Goal: Task Accomplishment & Management: Use online tool/utility

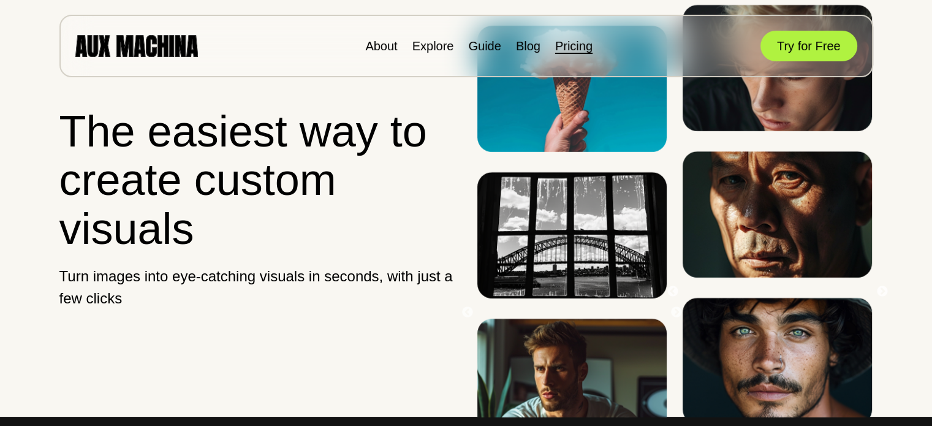
click at [579, 48] on link "Pricing" at bounding box center [573, 45] width 37 height 13
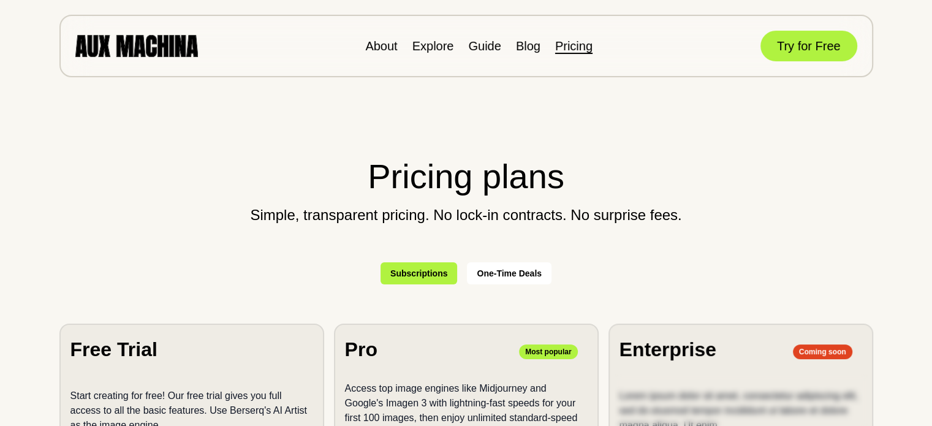
scroll to position [245, 0]
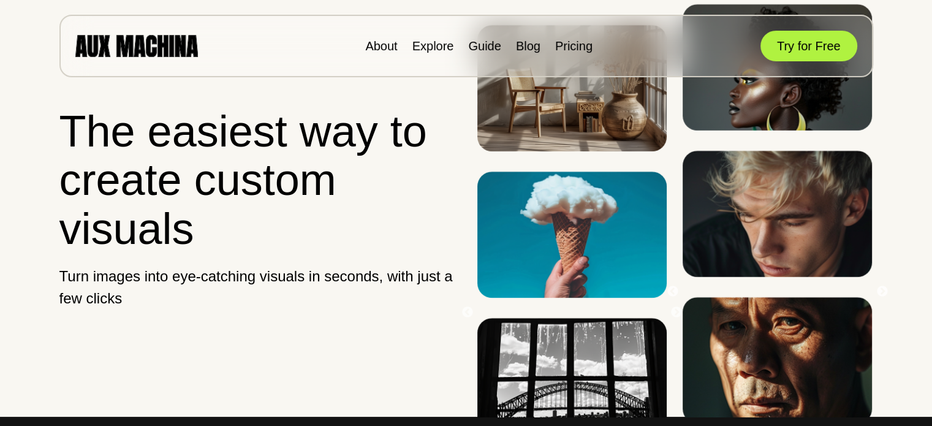
click at [831, 49] on button "Try for Free" at bounding box center [808, 46] width 97 height 31
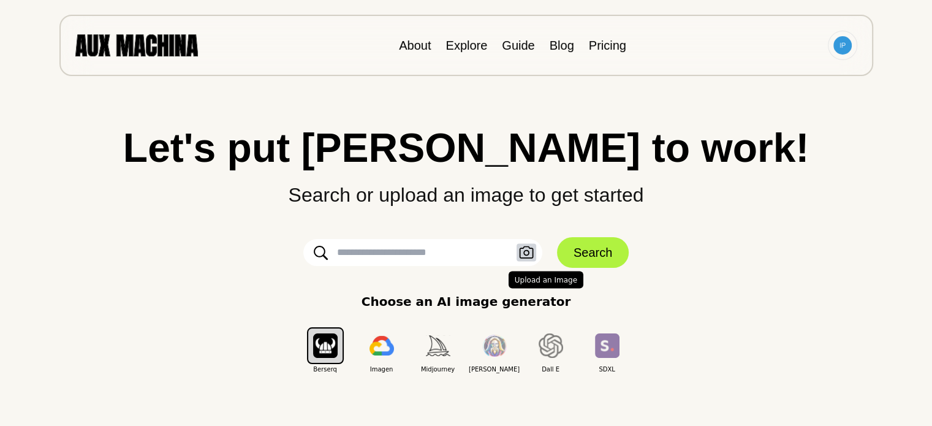
click at [522, 251] on icon "button" at bounding box center [526, 252] width 15 height 13
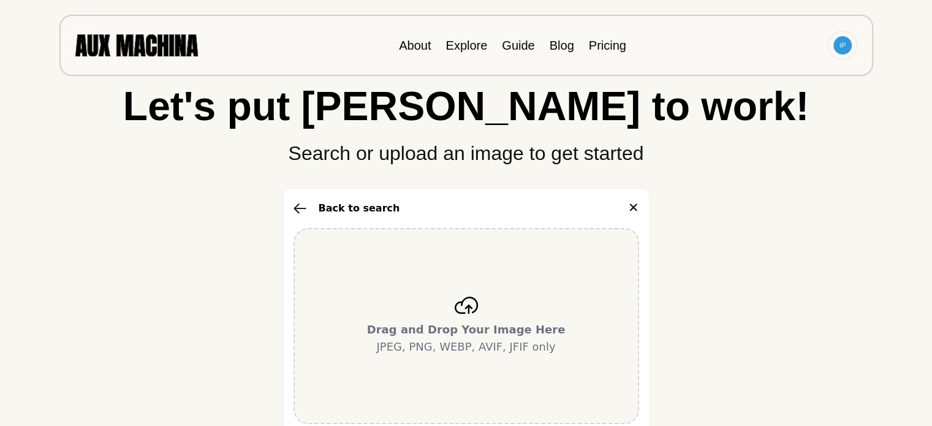
scroll to position [61, 0]
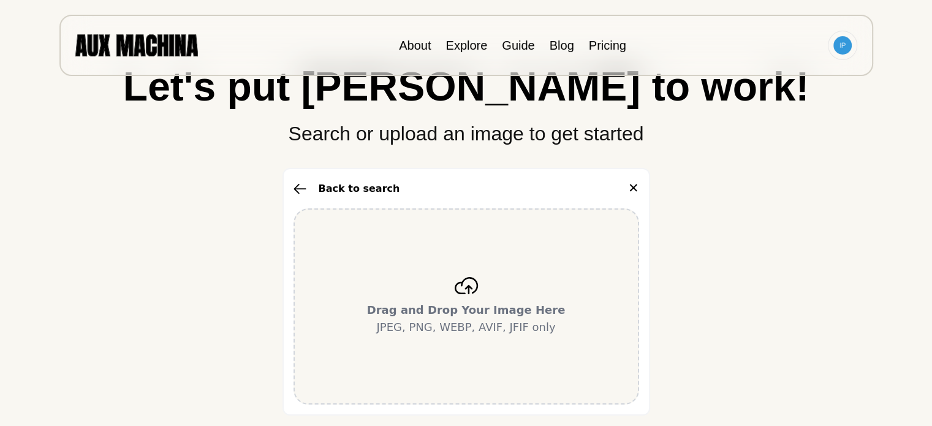
click at [464, 298] on div "Drag and Drop Your Image Here JPEG, PNG, WEBP, AVIF, JFIF only" at bounding box center [465, 306] width 345 height 196
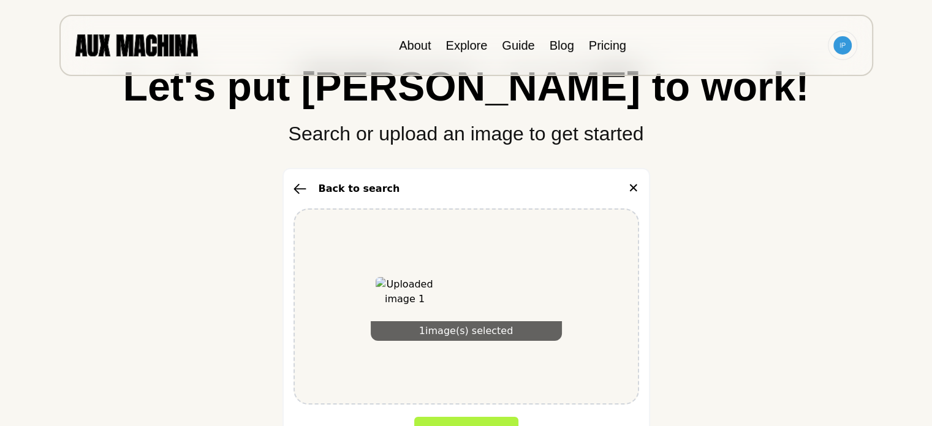
scroll to position [123, 0]
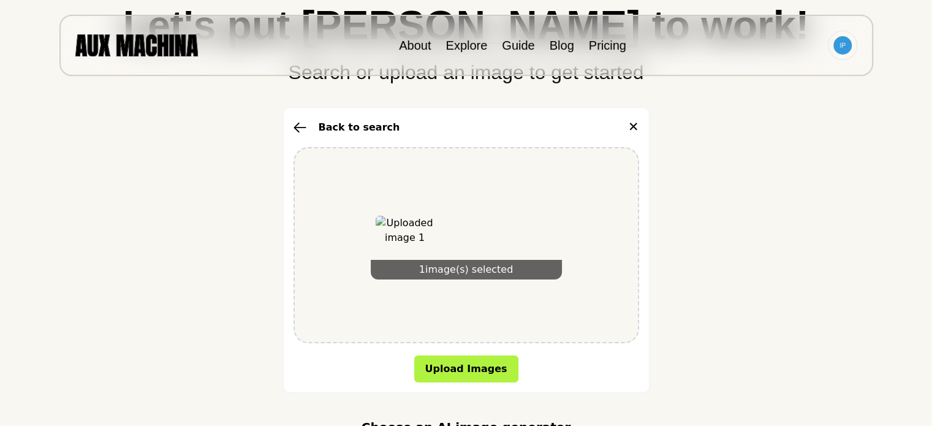
click at [399, 243] on img at bounding box center [404, 245] width 59 height 59
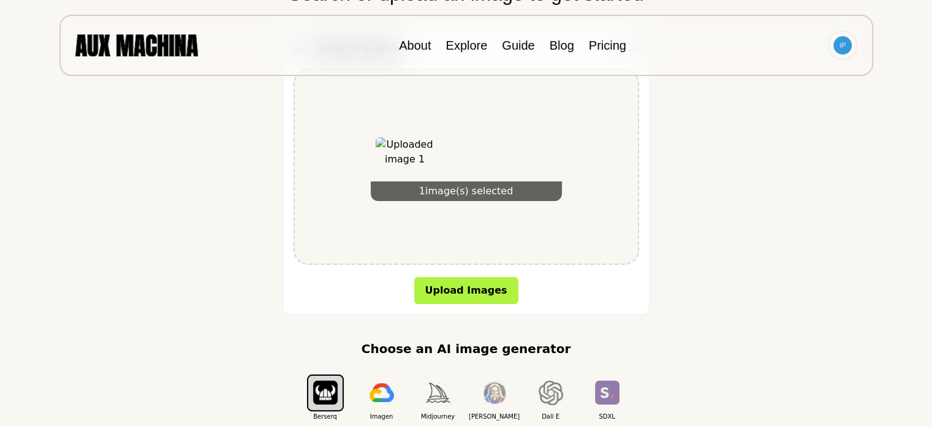
scroll to position [61, 0]
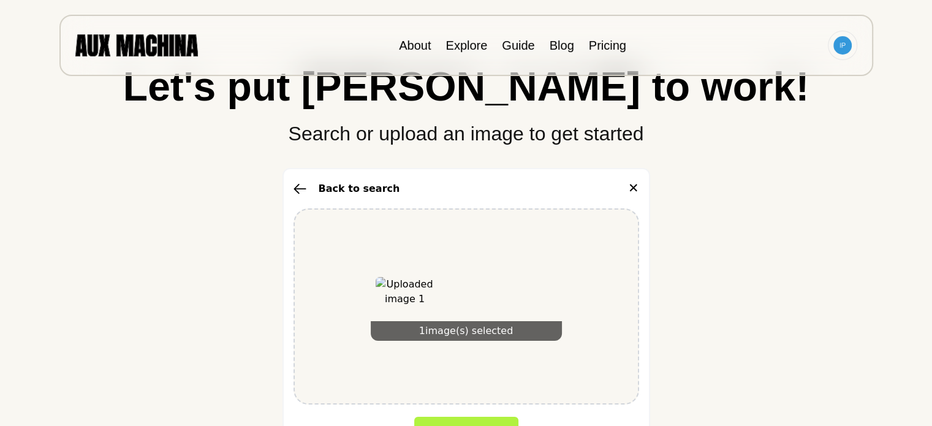
click at [297, 187] on icon "button" at bounding box center [299, 188] width 13 height 11
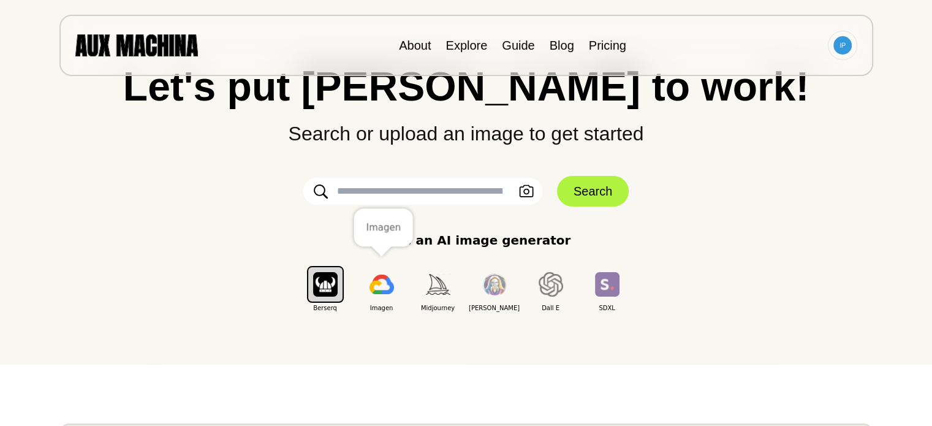
click at [380, 287] on img "button" at bounding box center [381, 284] width 25 height 20
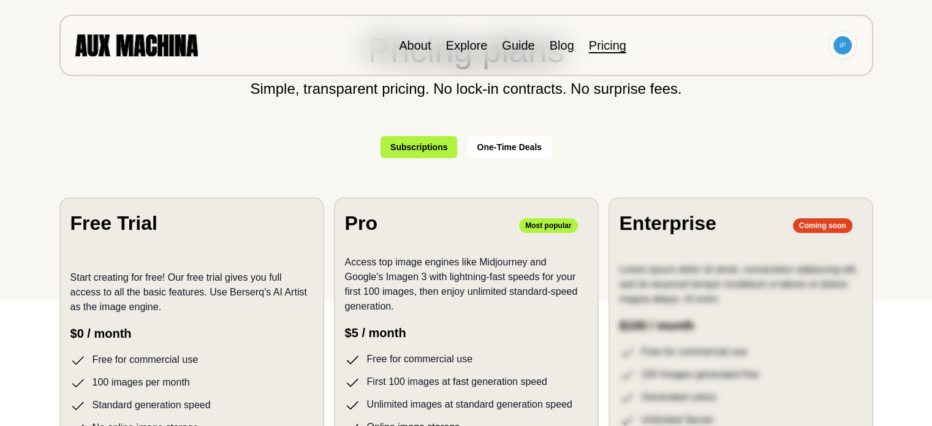
scroll to position [184, 0]
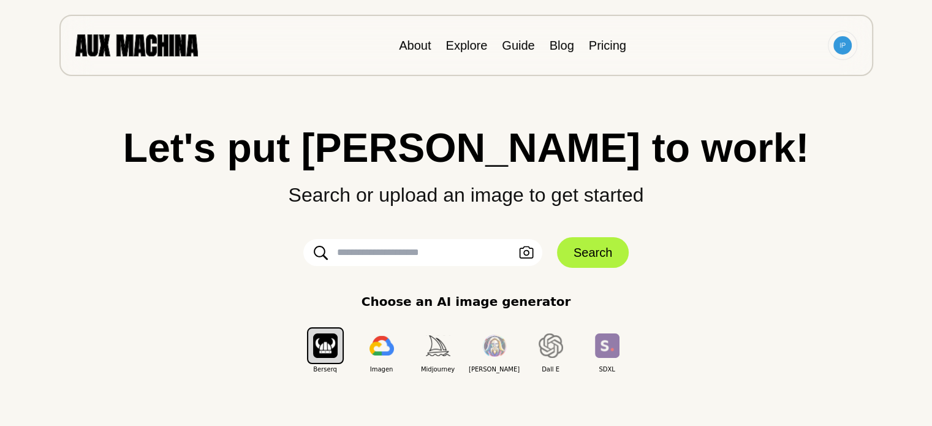
click at [453, 51] on li "Explore" at bounding box center [466, 45] width 42 height 18
click at [462, 47] on link "Explore" at bounding box center [466, 45] width 42 height 13
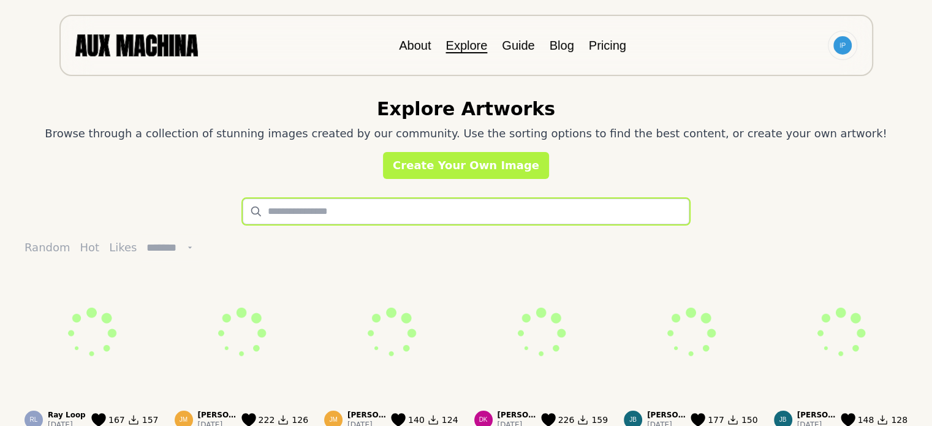
click at [311, 208] on input "text" at bounding box center [466, 211] width 447 height 26
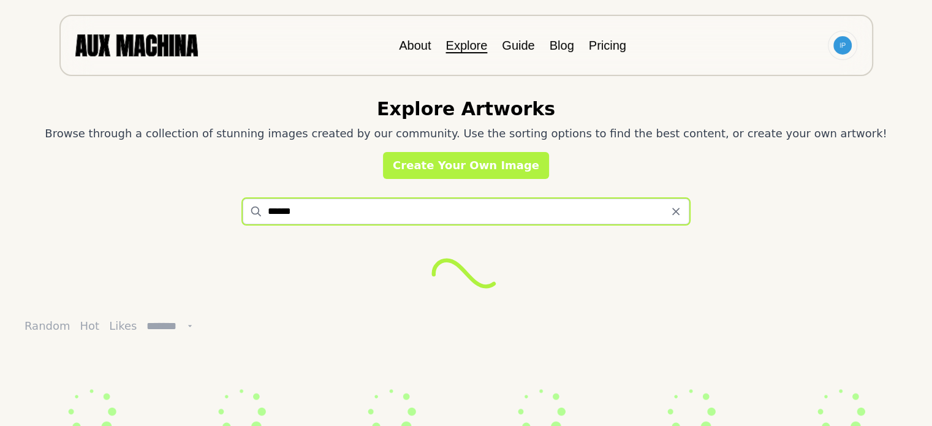
type input "******"
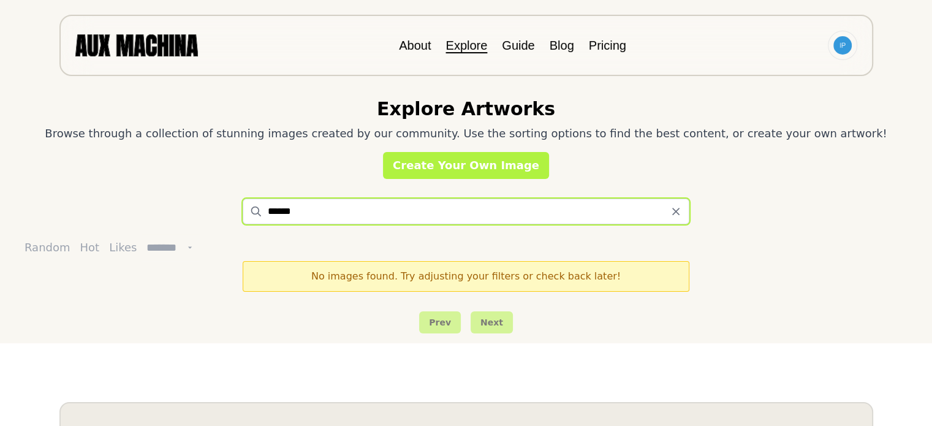
drag, startPoint x: 354, startPoint y: 210, endPoint x: 213, endPoint y: 194, distance: 142.4
click at [208, 195] on div "Explore Artworks Browse through a collection of stunning images created by our …" at bounding box center [466, 171] width 932 height 343
type input "*"
type input "**********"
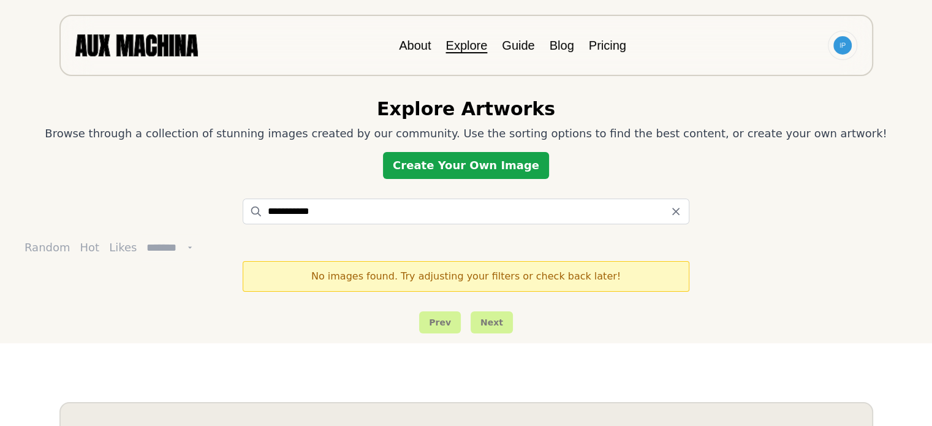
click at [442, 174] on link "Create Your Own Image" at bounding box center [466, 165] width 166 height 27
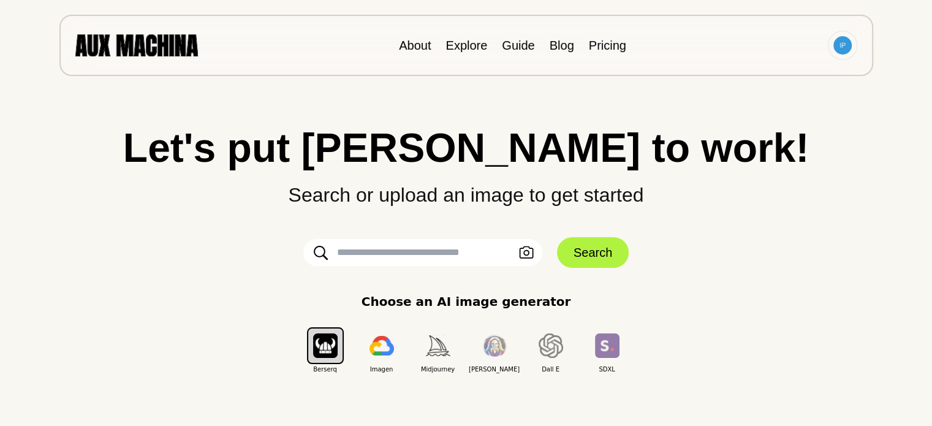
click at [393, 259] on input "text" at bounding box center [422, 252] width 239 height 27
click at [521, 249] on icon "button" at bounding box center [526, 252] width 15 height 13
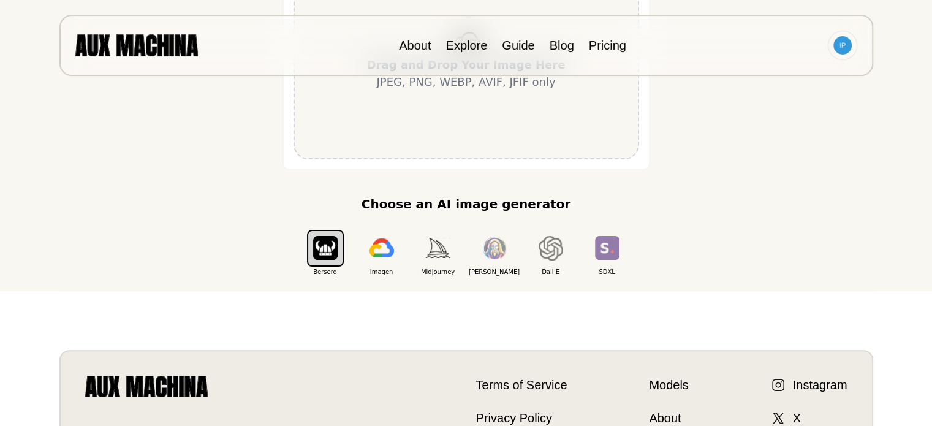
scroll to position [61, 0]
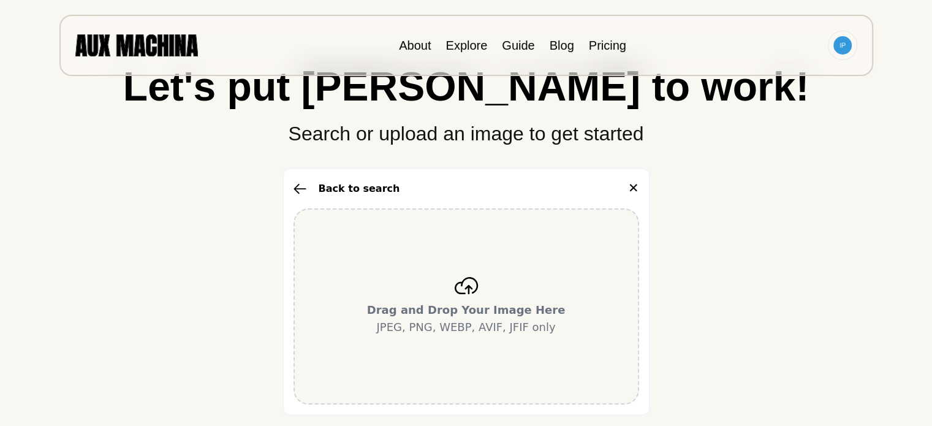
click at [468, 284] on icon at bounding box center [465, 285] width 23 height 17
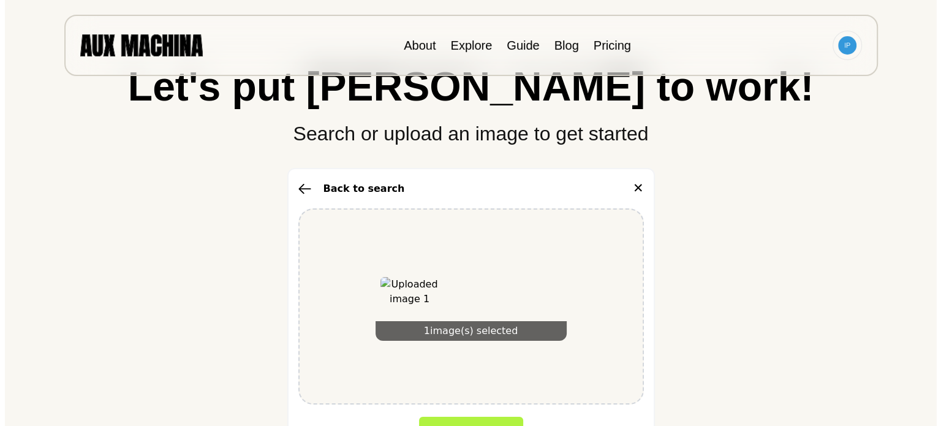
scroll to position [184, 0]
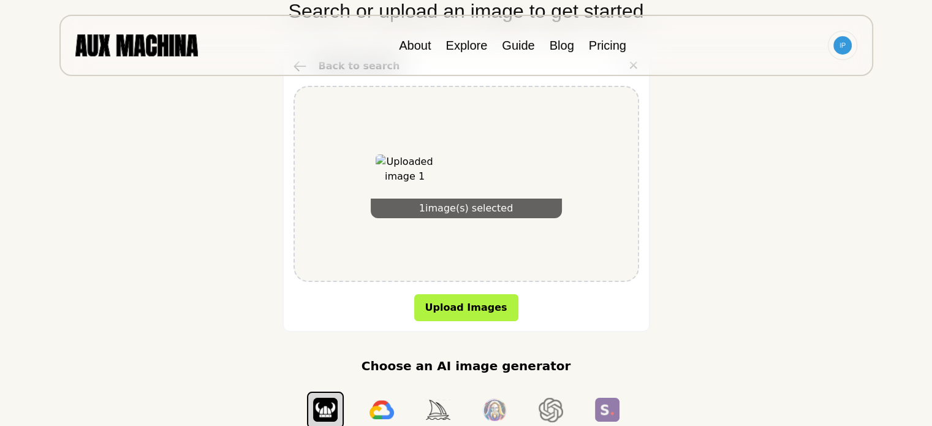
click at [495, 270] on div "1 image(s) selected" at bounding box center [465, 184] width 345 height 196
click at [472, 306] on button "Upload Images" at bounding box center [466, 307] width 104 height 27
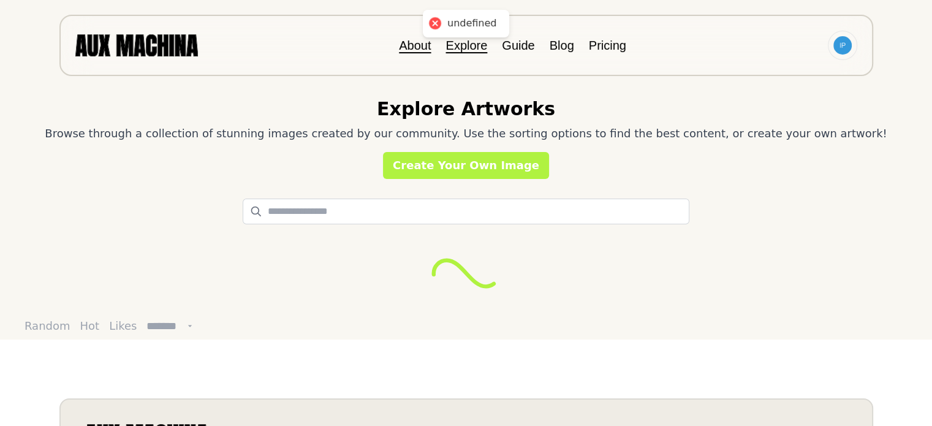
click at [417, 50] on link "About" at bounding box center [415, 45] width 32 height 13
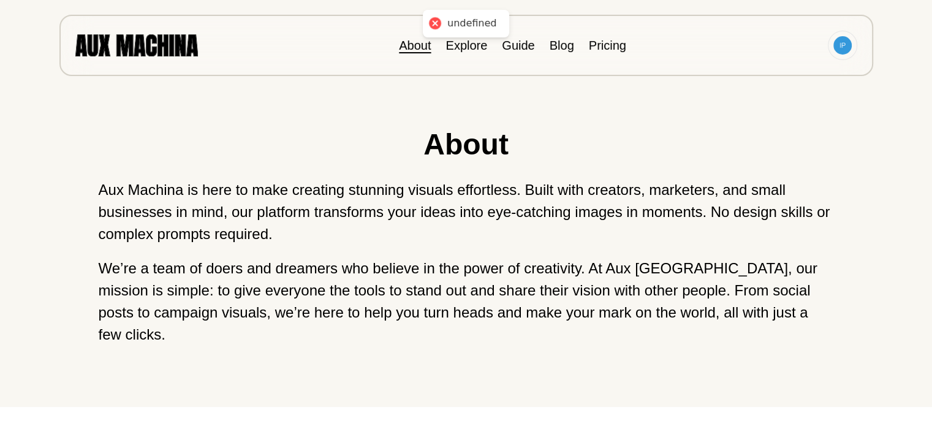
click at [470, 51] on li "Explore" at bounding box center [466, 45] width 42 height 18
click at [480, 48] on link "Explore" at bounding box center [466, 45] width 42 height 13
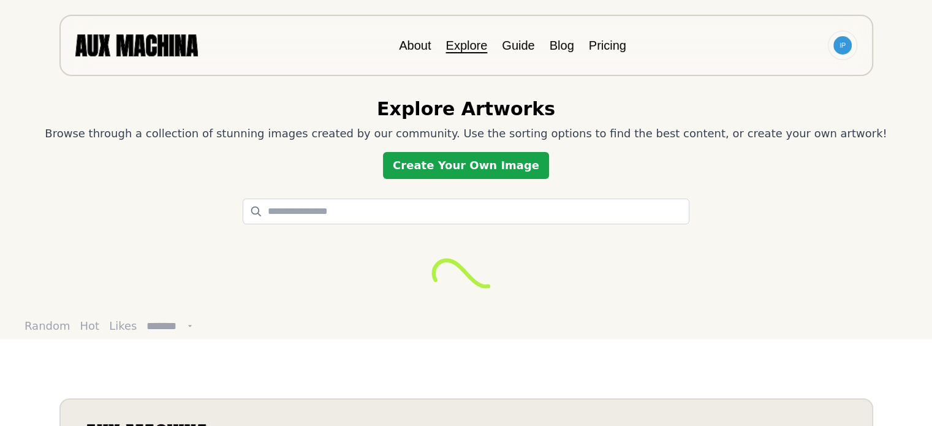
click at [448, 164] on link "Create Your Own Image" at bounding box center [466, 165] width 166 height 27
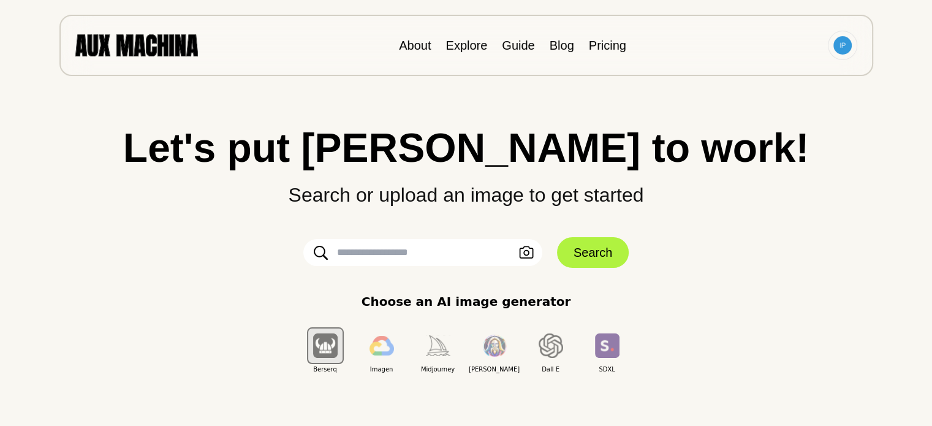
click at [364, 252] on input "text" at bounding box center [422, 252] width 239 height 27
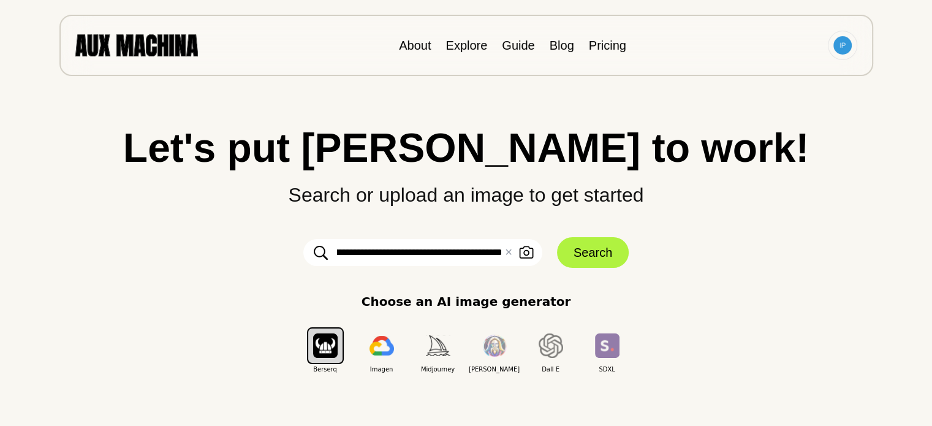
scroll to position [0, 982]
click at [459, 249] on input "**********" at bounding box center [422, 252] width 239 height 27
type input "**********"
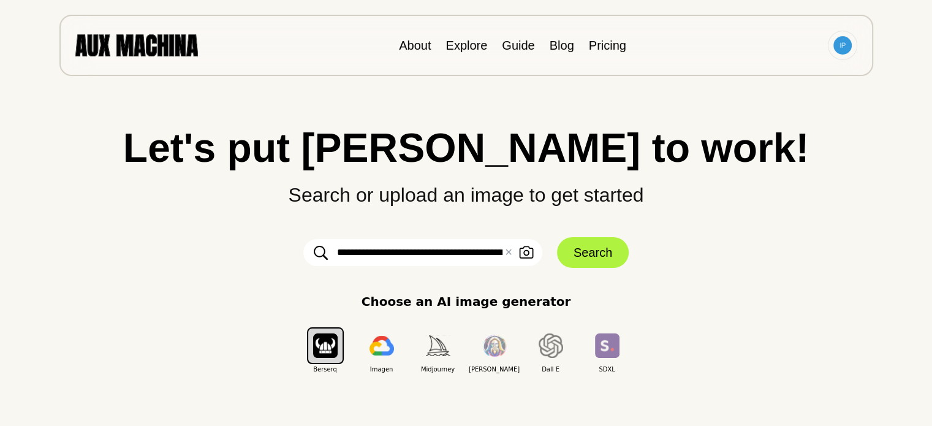
click at [322, 253] on icon at bounding box center [321, 252] width 14 height 15
click at [587, 247] on button "Search" at bounding box center [593, 252] width 72 height 31
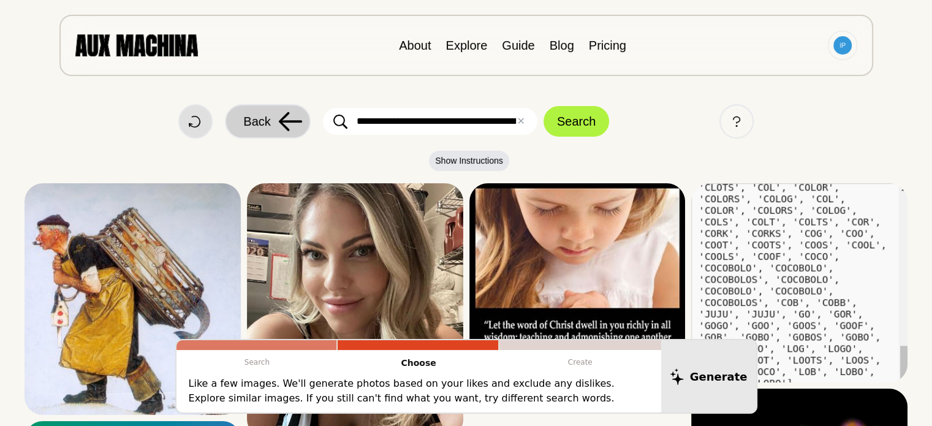
click at [272, 122] on button "Back" at bounding box center [268, 121] width 86 height 34
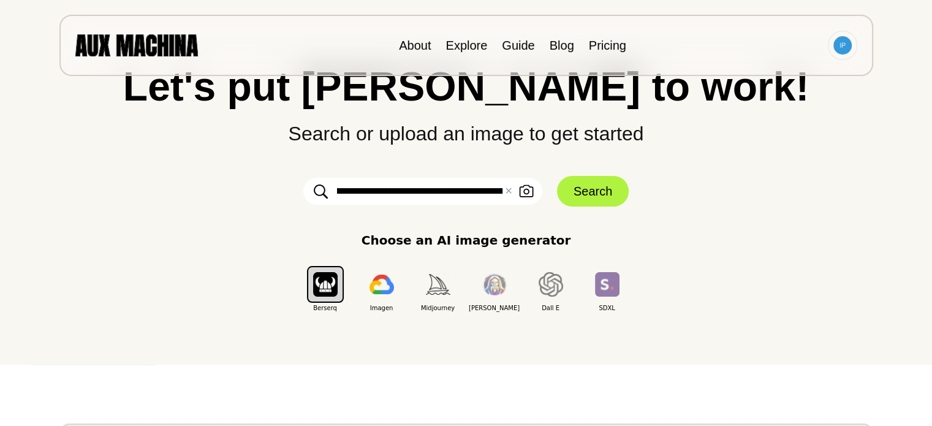
scroll to position [0, 977]
drag, startPoint x: 338, startPoint y: 191, endPoint x: 547, endPoint y: 192, distance: 209.5
click at [547, 192] on form "**********" at bounding box center [466, 191] width 368 height 31
click at [297, 203] on form "**********" at bounding box center [466, 191] width 368 height 31
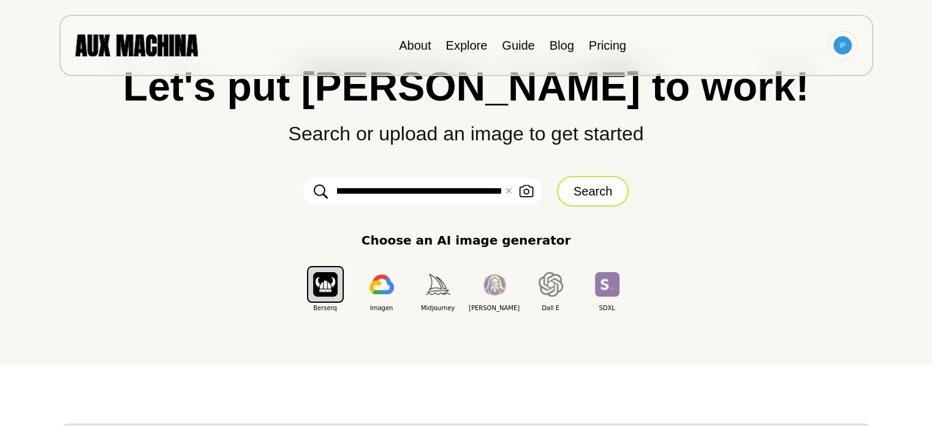
drag, startPoint x: 334, startPoint y: 191, endPoint x: 559, endPoint y: 192, distance: 224.8
click at [561, 191] on form "**********" at bounding box center [466, 191] width 368 height 31
type input "**********"
drag, startPoint x: 437, startPoint y: 185, endPoint x: 289, endPoint y: 186, distance: 148.2
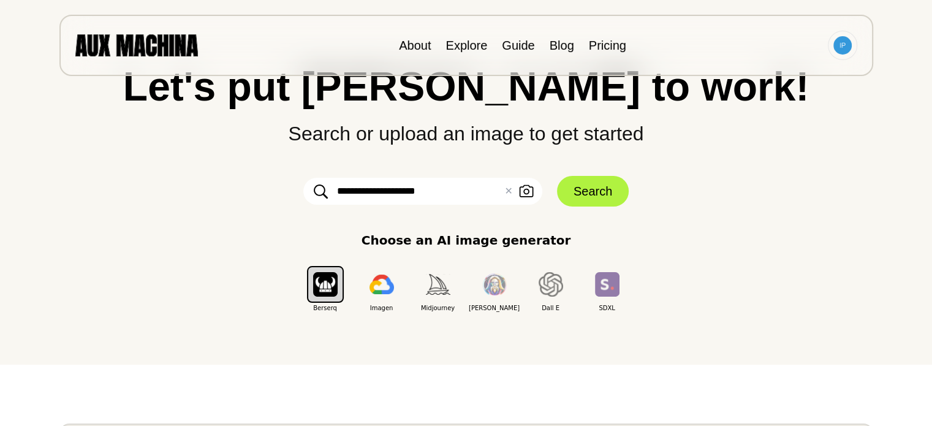
click at [289, 186] on form "**********" at bounding box center [466, 191] width 368 height 31
click at [183, 51] on img at bounding box center [136, 44] width 123 height 21
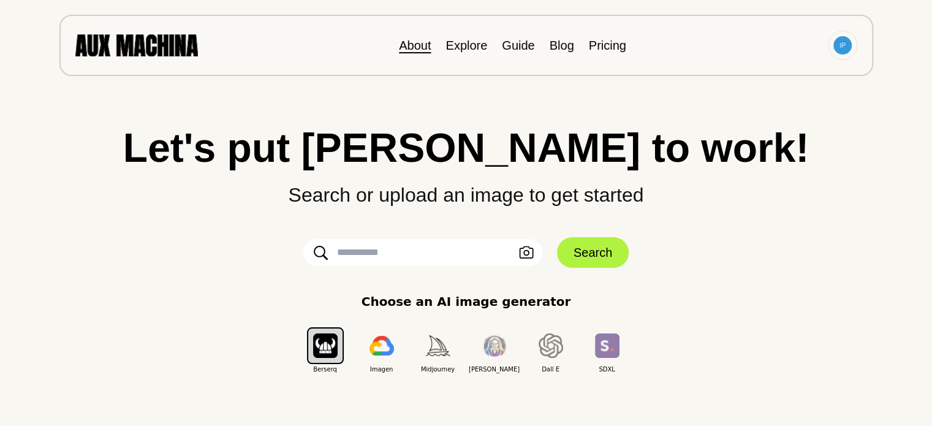
click at [424, 45] on link "About" at bounding box center [415, 45] width 32 height 13
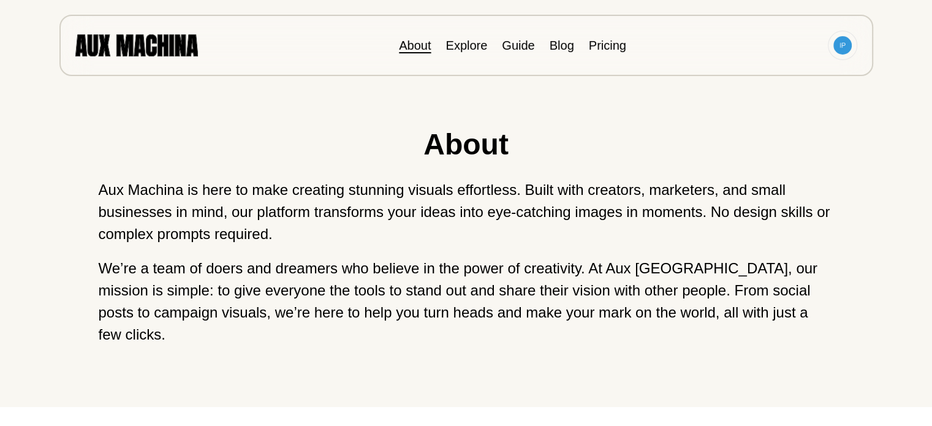
click at [480, 52] on li "Explore" at bounding box center [466, 45] width 42 height 18
click at [454, 45] on link "Explore" at bounding box center [466, 45] width 42 height 13
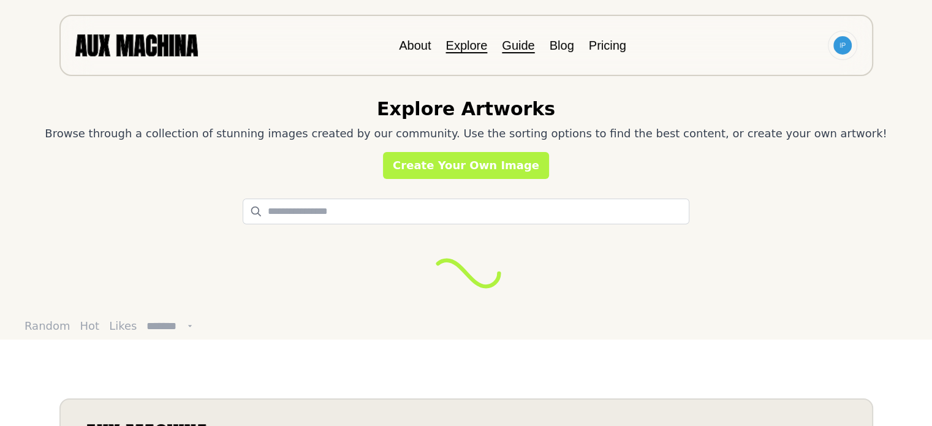
click at [510, 44] on link "Guide" at bounding box center [518, 45] width 32 height 13
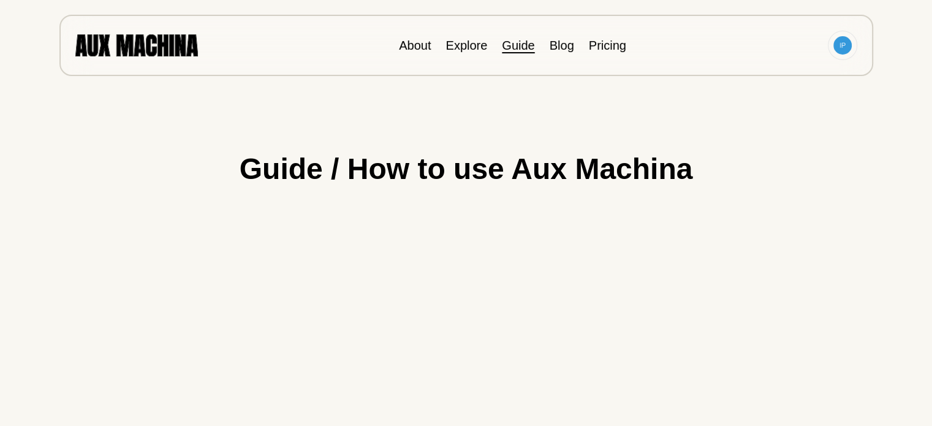
click at [546, 43] on ul "About Explore Guide Blog Pricing" at bounding box center [512, 45] width 227 height 18
click at [593, 43] on link "Pricing" at bounding box center [607, 45] width 37 height 13
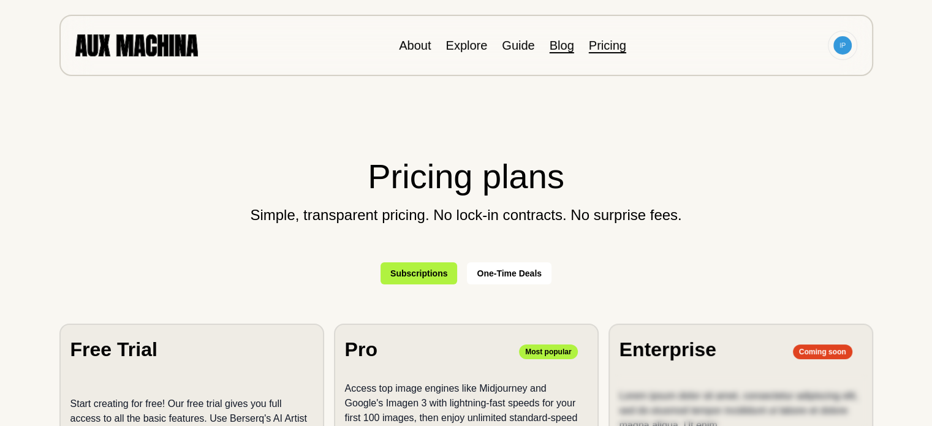
click at [554, 46] on link "Blog" at bounding box center [561, 45] width 25 height 13
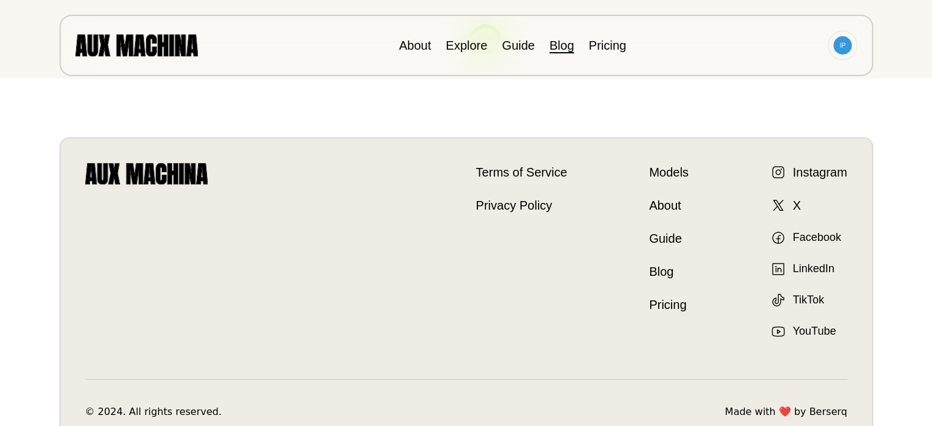
click at [500, 48] on ul "About Explore Guide Blog Pricing" at bounding box center [512, 45] width 227 height 18
click at [463, 45] on link "Explore" at bounding box center [466, 45] width 42 height 13
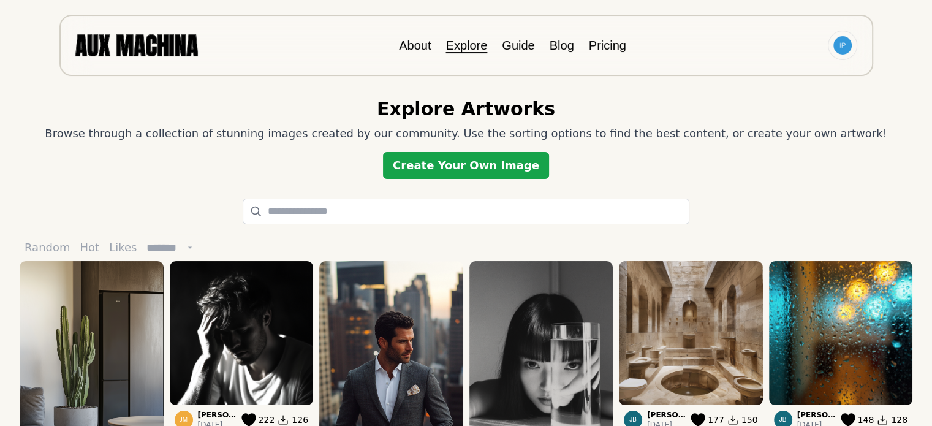
click at [458, 160] on link "Create Your Own Image" at bounding box center [466, 165] width 166 height 27
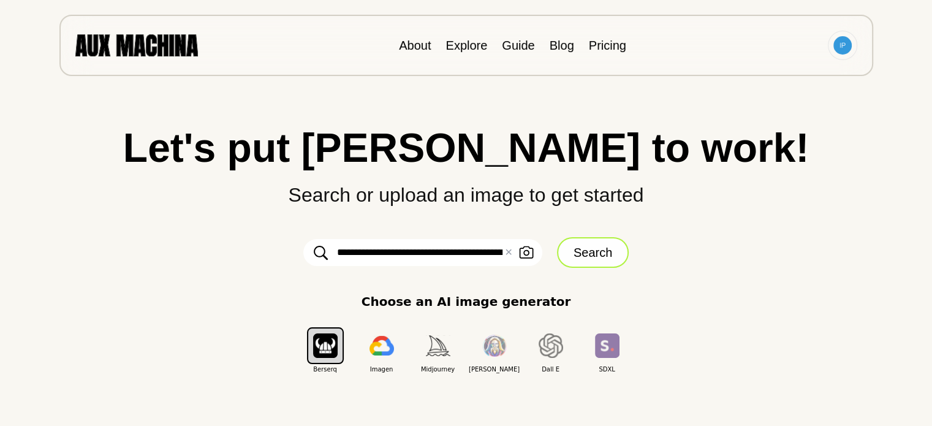
click at [589, 252] on button "Search" at bounding box center [593, 252] width 72 height 31
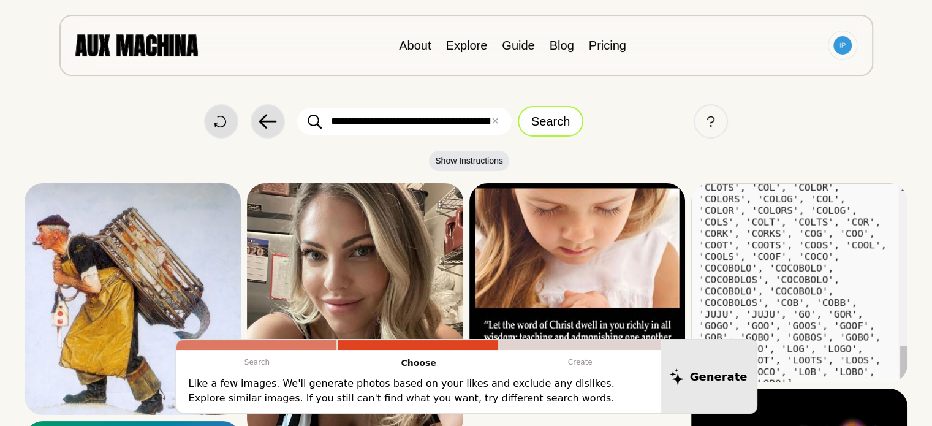
click at [541, 123] on button "Search" at bounding box center [551, 121] width 66 height 31
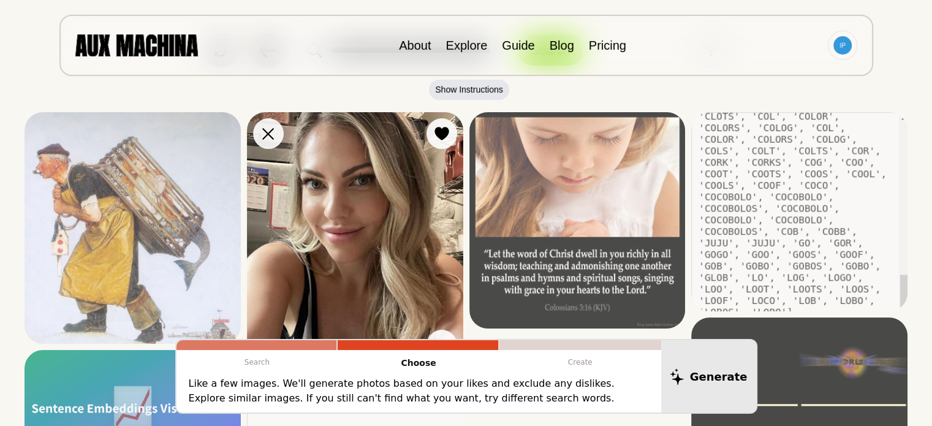
scroll to position [132, 0]
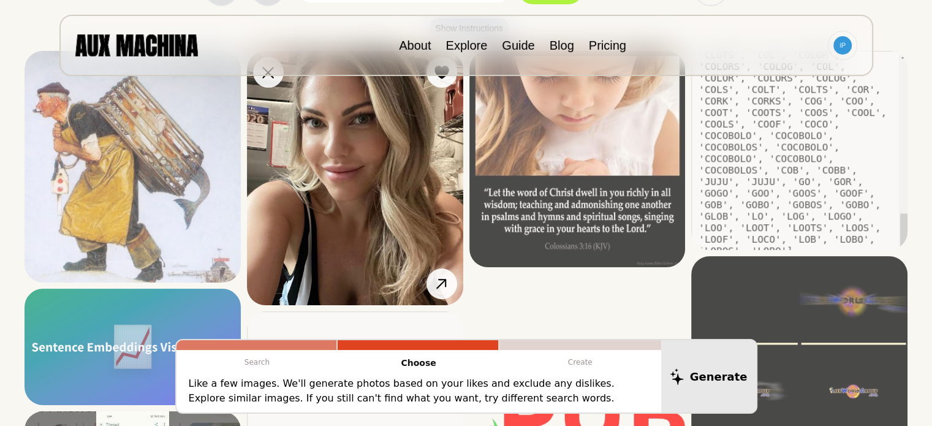
click at [336, 222] on img at bounding box center [355, 178] width 216 height 254
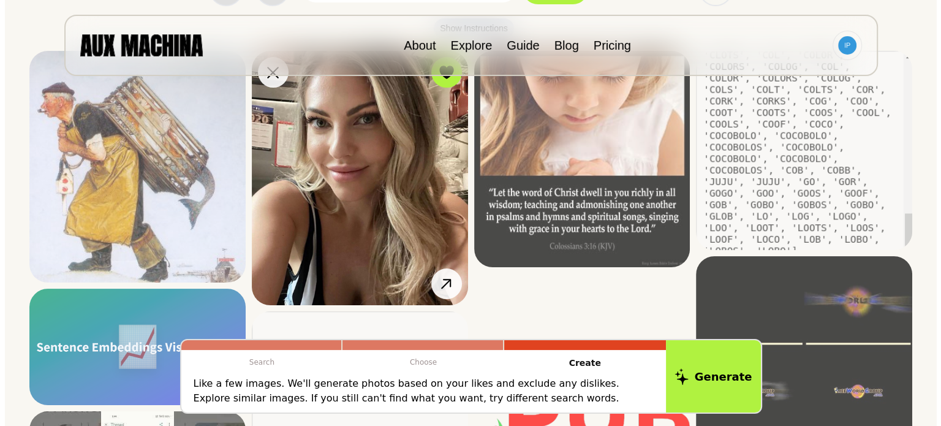
scroll to position [255, 0]
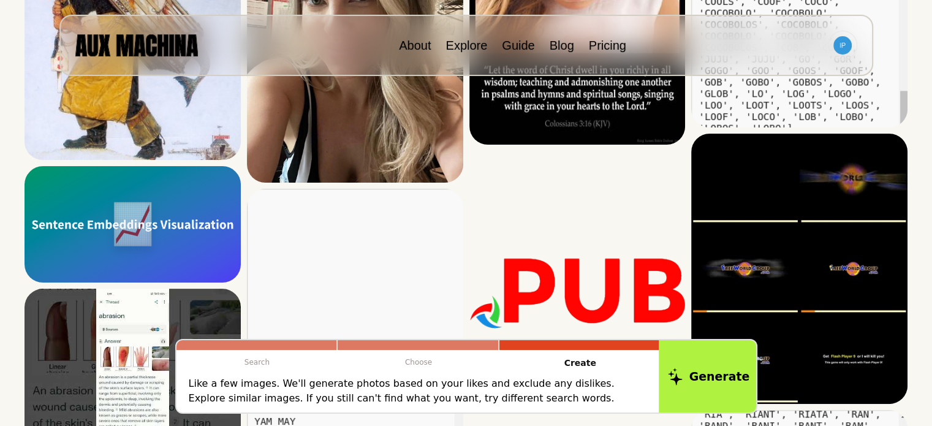
click at [690, 377] on button "Generate" at bounding box center [708, 376] width 100 height 76
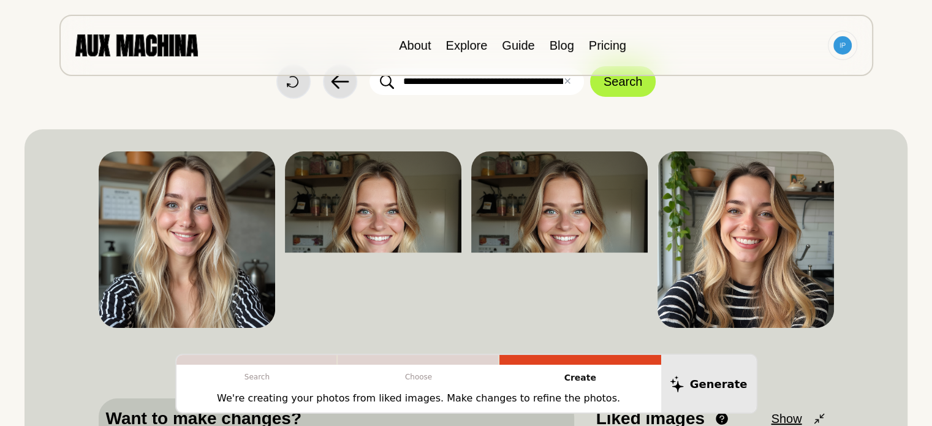
scroll to position [61, 0]
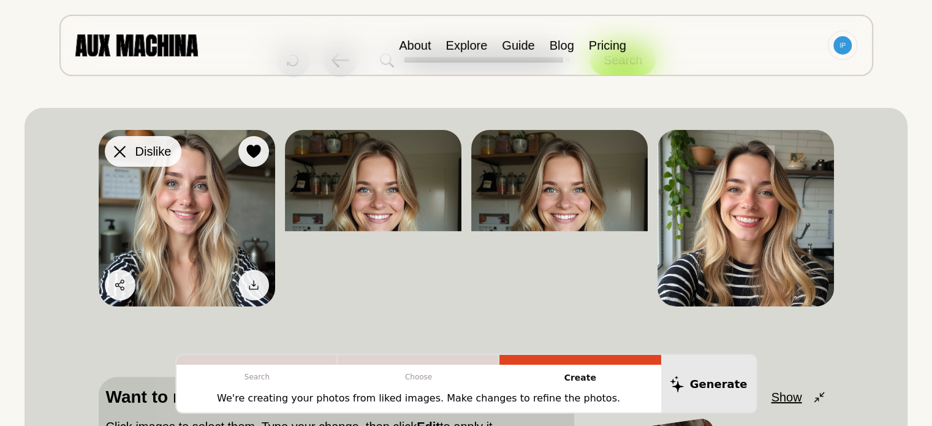
click at [119, 153] on icon at bounding box center [120, 152] width 12 height 12
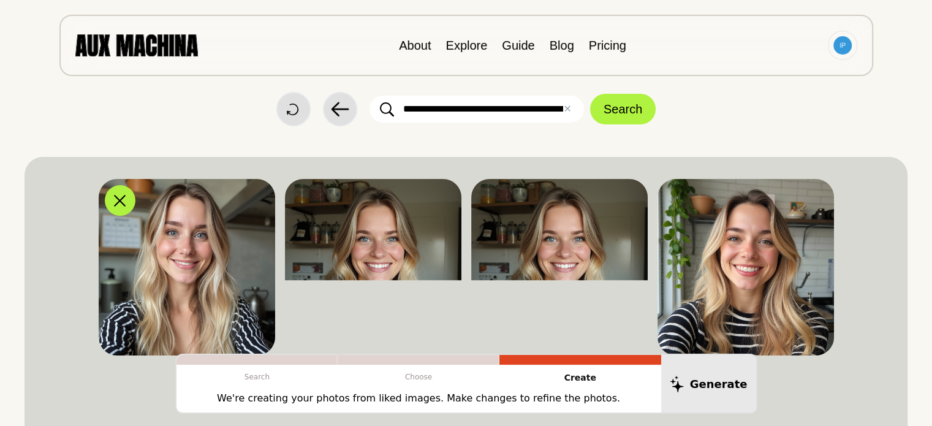
scroll to position [0, 0]
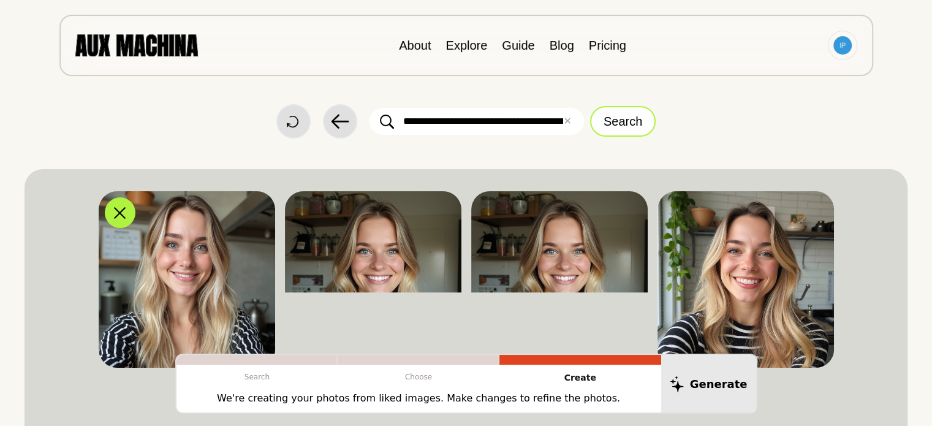
click at [600, 118] on button "Search" at bounding box center [623, 121] width 66 height 31
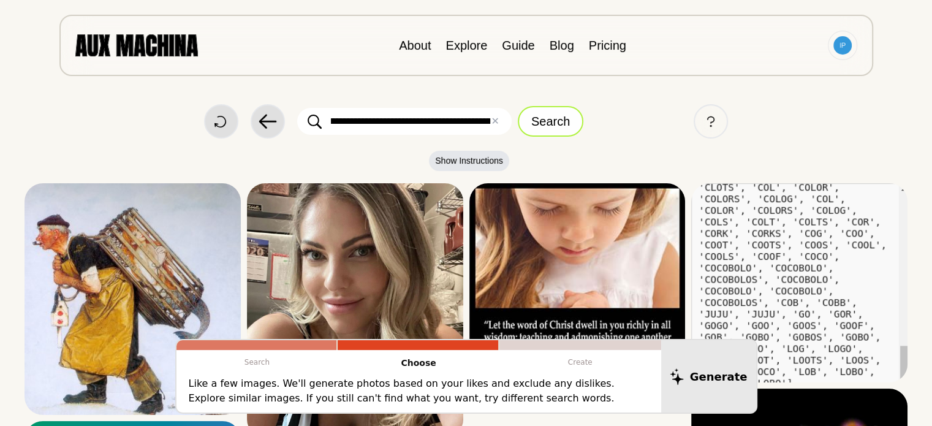
scroll to position [0, 983]
drag, startPoint x: 328, startPoint y: 120, endPoint x: 537, endPoint y: 121, distance: 208.9
click at [537, 121] on form "**********" at bounding box center [440, 121] width 286 height 31
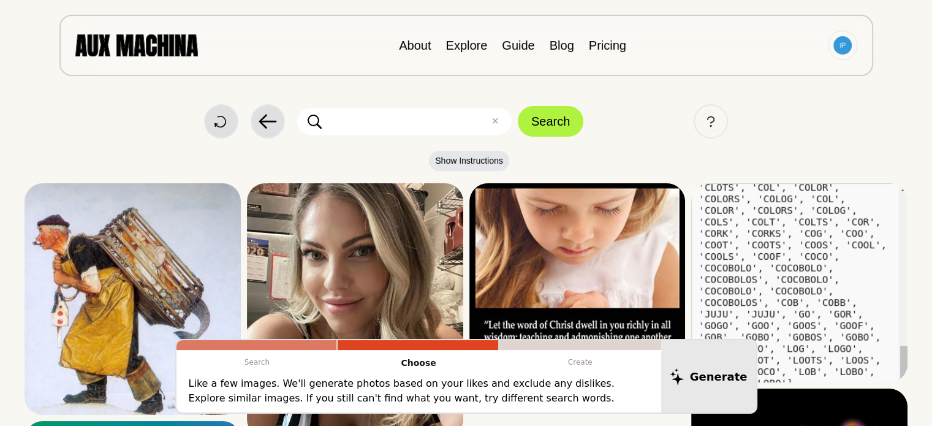
scroll to position [0, 0]
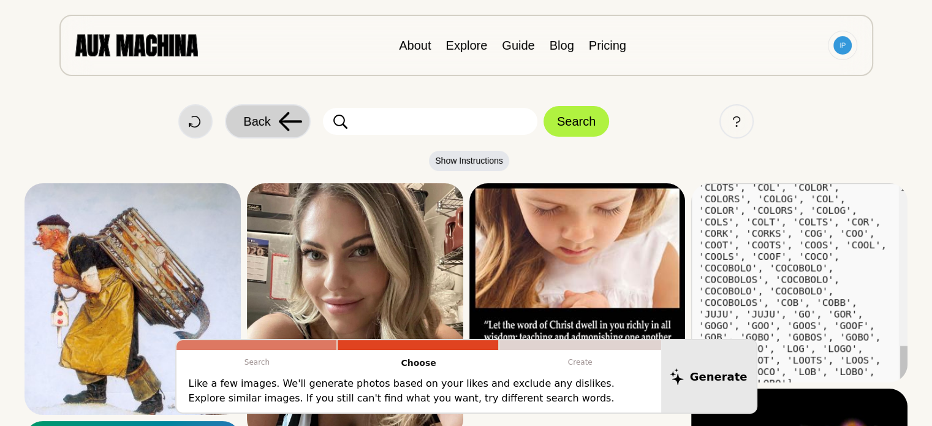
click at [270, 122] on span "Back" at bounding box center [256, 121] width 27 height 18
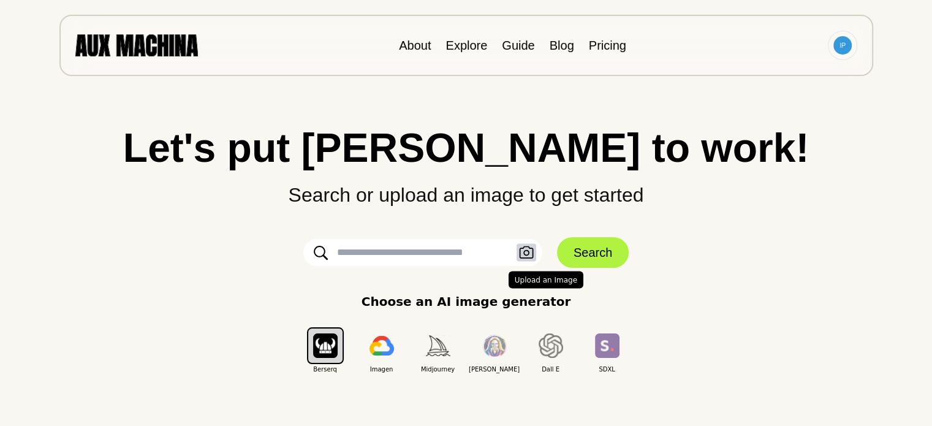
click at [527, 252] on icon "button" at bounding box center [526, 252] width 15 height 13
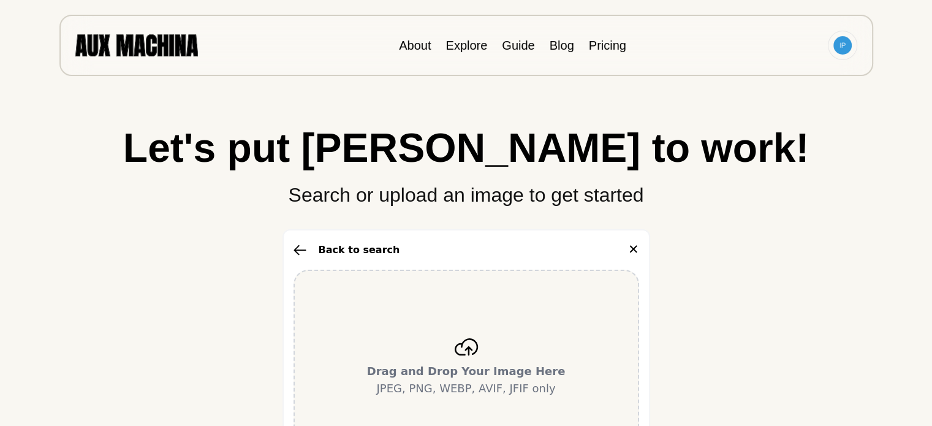
click at [466, 346] on icon at bounding box center [466, 346] width 25 height 17
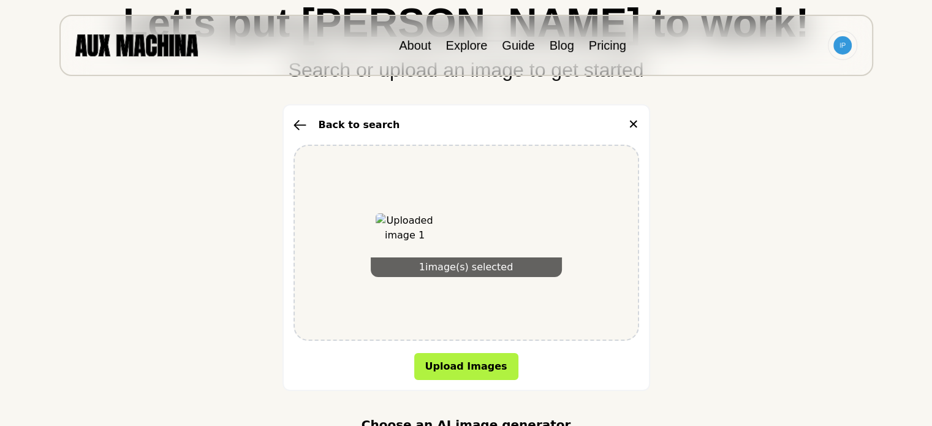
scroll to position [123, 0]
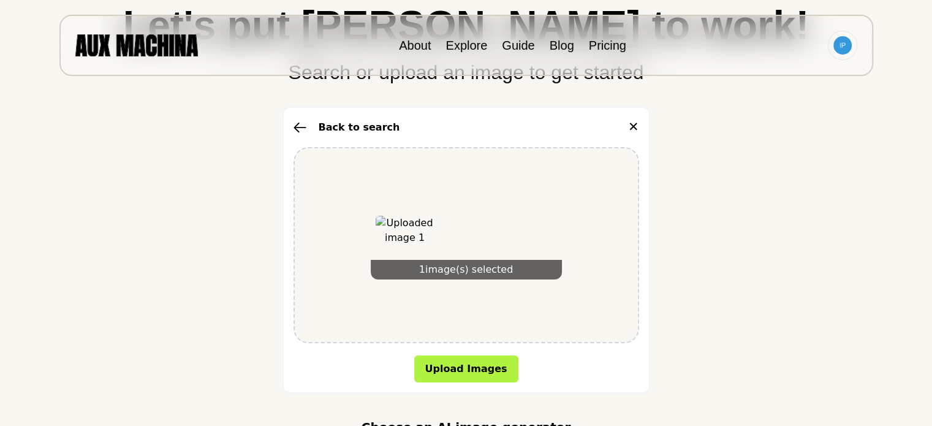
click at [338, 125] on button "Back to search" at bounding box center [346, 127] width 107 height 15
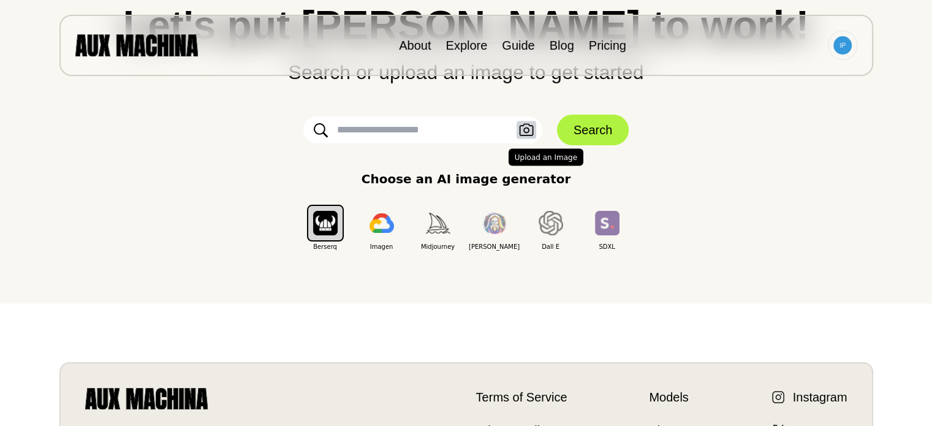
click at [523, 134] on icon "button" at bounding box center [526, 130] width 14 height 12
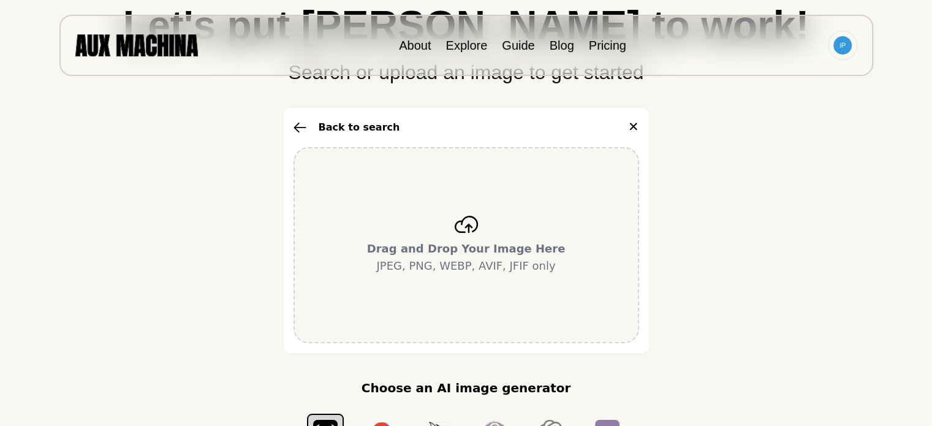
click at [462, 221] on icon at bounding box center [466, 224] width 25 height 17
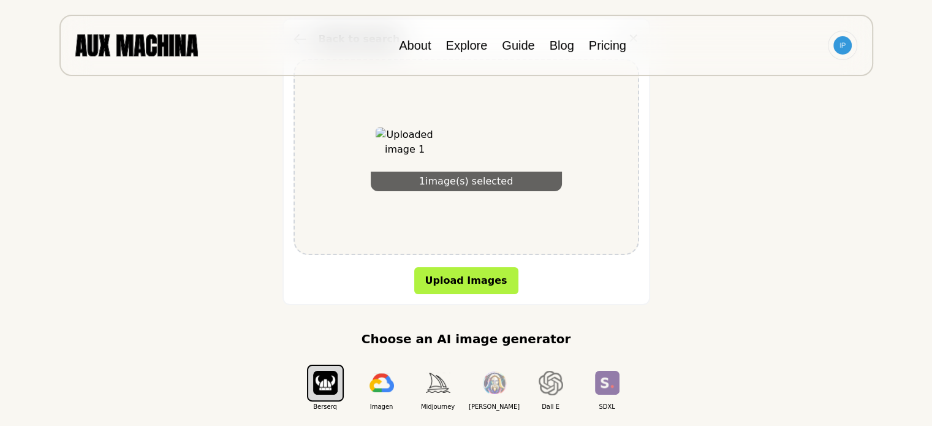
scroll to position [306, 0]
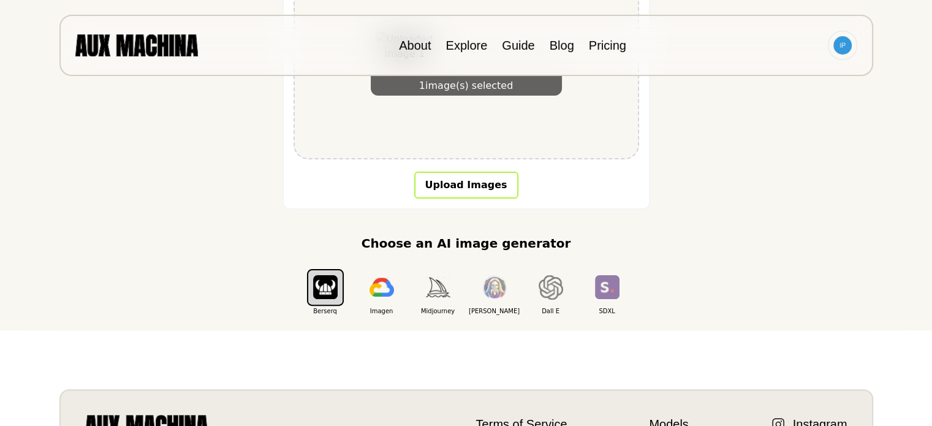
click at [458, 188] on button "Upload Images" at bounding box center [466, 185] width 104 height 27
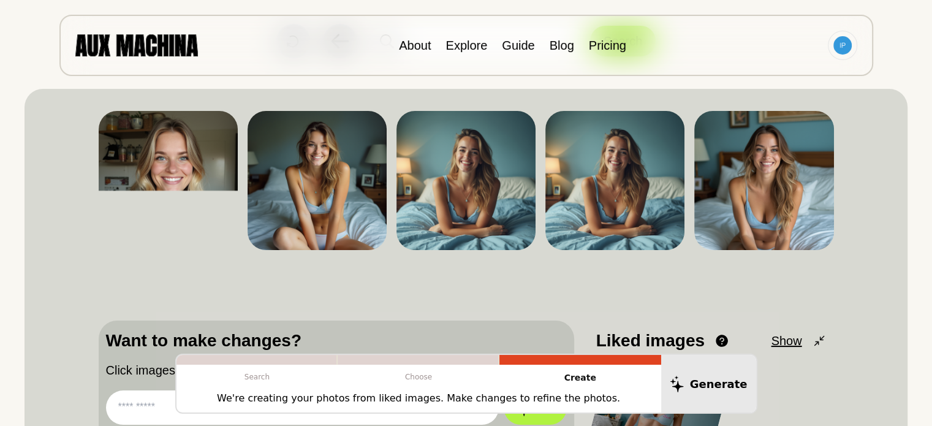
scroll to position [0, 0]
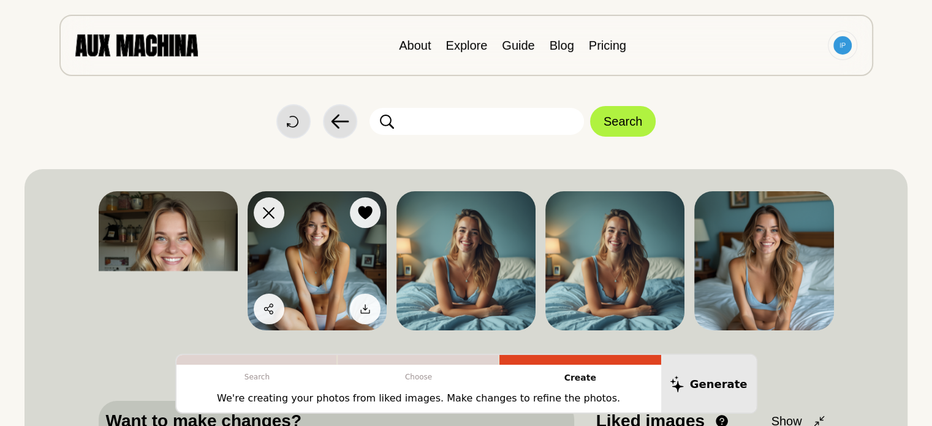
click at [311, 257] on img at bounding box center [316, 260] width 139 height 139
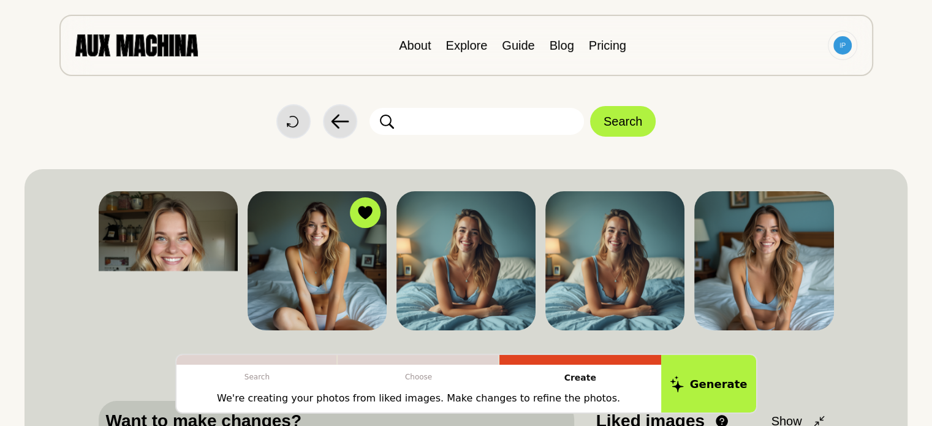
click at [577, 377] on p "Create" at bounding box center [580, 377] width 162 height 26
click at [459, 51] on link "Explore" at bounding box center [466, 45] width 42 height 13
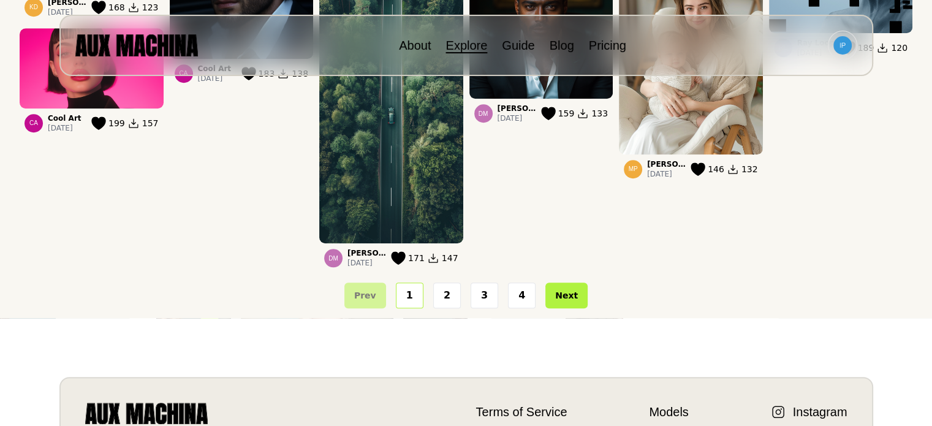
scroll to position [1103, 0]
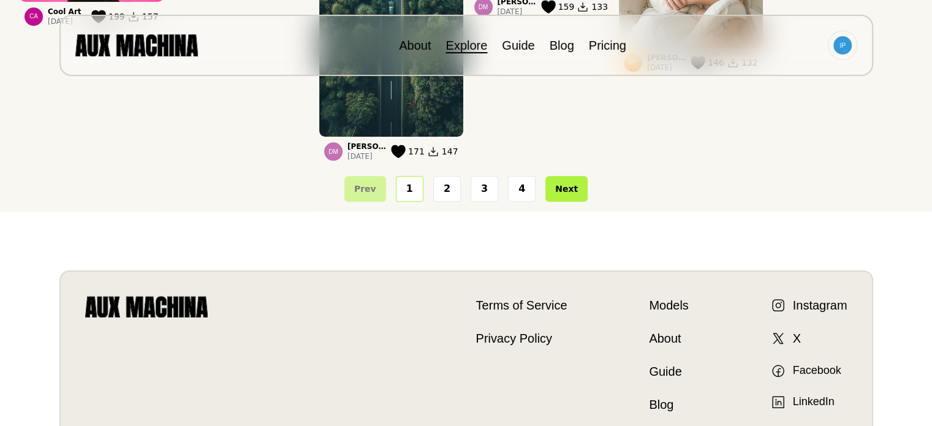
click at [423, 193] on button "1" at bounding box center [410, 189] width 28 height 26
click at [447, 191] on button "2" at bounding box center [447, 189] width 28 height 26
click at [447, 192] on button "2" at bounding box center [447, 189] width 28 height 26
click at [559, 188] on button "Next" at bounding box center [566, 189] width 42 height 26
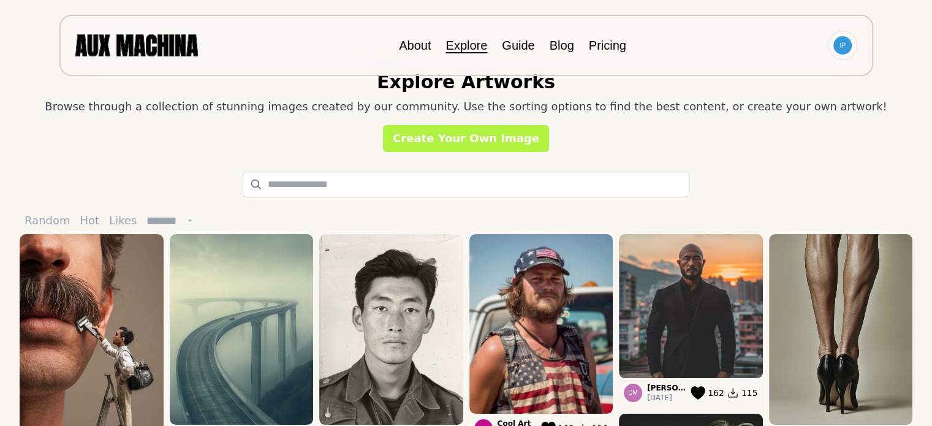
scroll to position [0, 0]
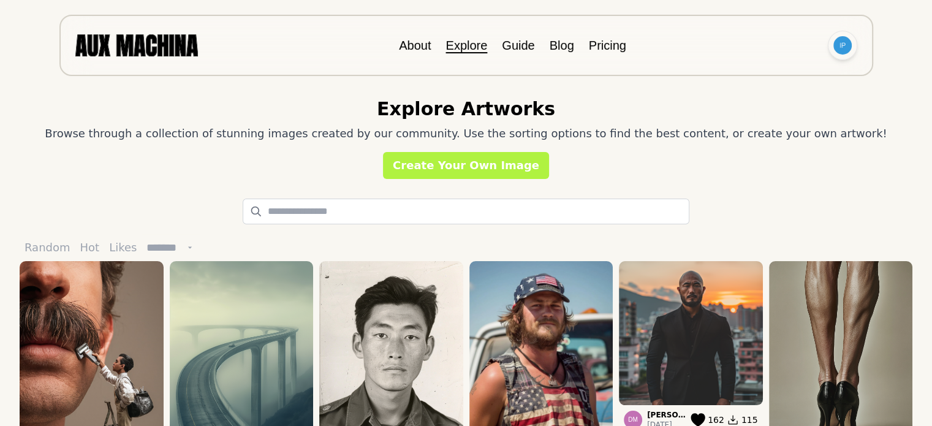
click at [843, 47] on img at bounding box center [842, 45] width 18 height 18
click at [417, 43] on link "About" at bounding box center [415, 45] width 32 height 13
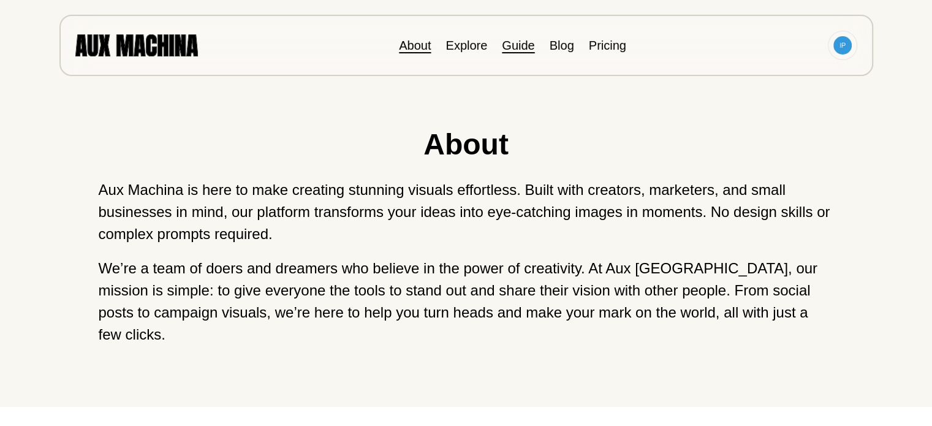
click at [523, 44] on link "Guide" at bounding box center [518, 45] width 32 height 13
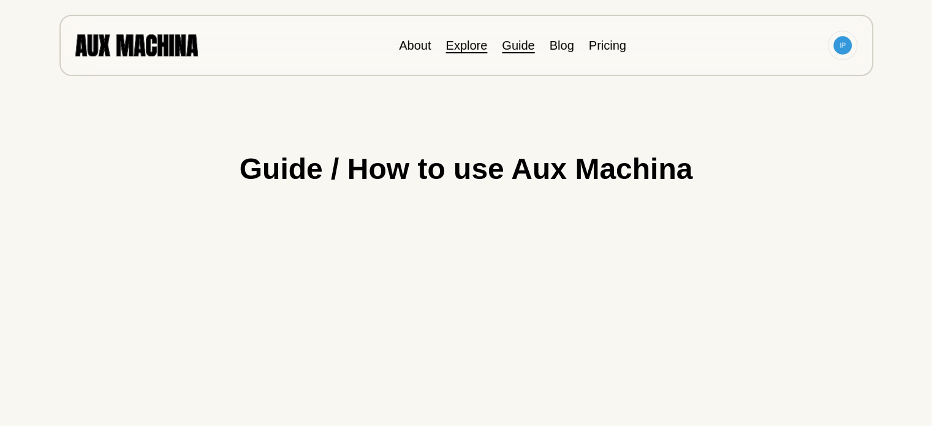
click at [467, 45] on link "Explore" at bounding box center [466, 45] width 42 height 13
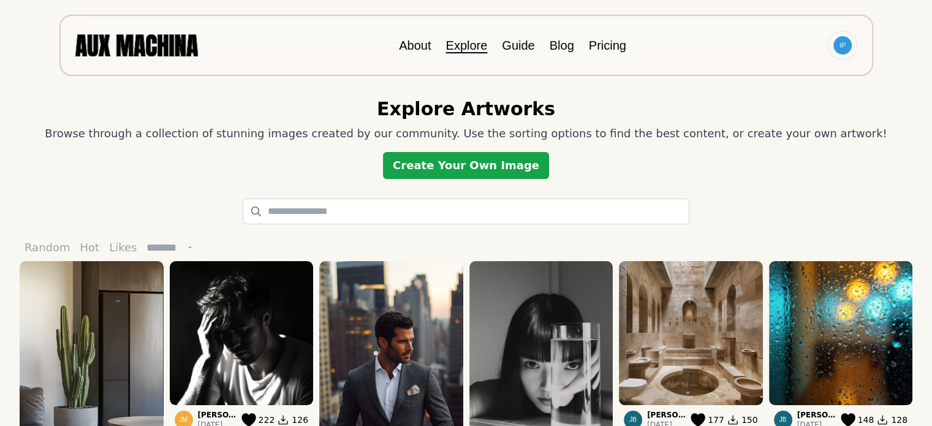
click at [475, 153] on link "Create Your Own Image" at bounding box center [466, 165] width 166 height 27
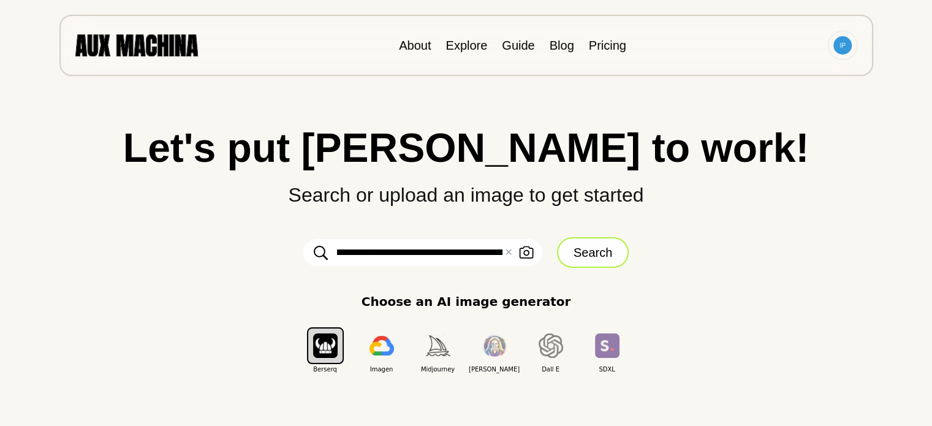
scroll to position [0, 977]
drag, startPoint x: 333, startPoint y: 254, endPoint x: 600, endPoint y: 246, distance: 267.8
click at [600, 246] on form "**********" at bounding box center [466, 252] width 368 height 31
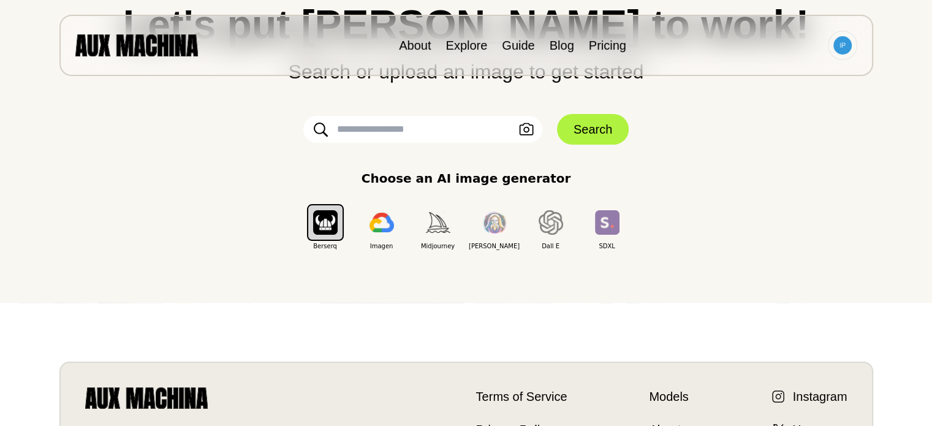
scroll to position [0, 0]
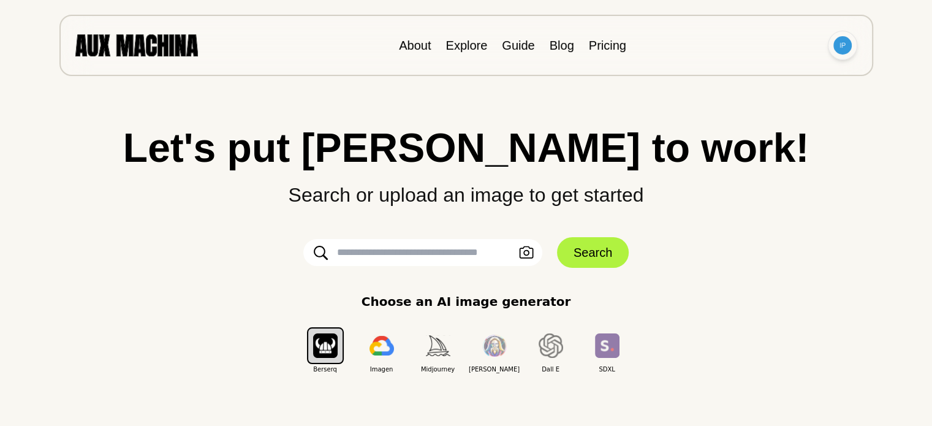
click at [840, 48] on img at bounding box center [842, 45] width 18 height 18
click at [759, 99] on li "Sign out" at bounding box center [795, 100] width 123 height 27
